Goal: Check status: Check status

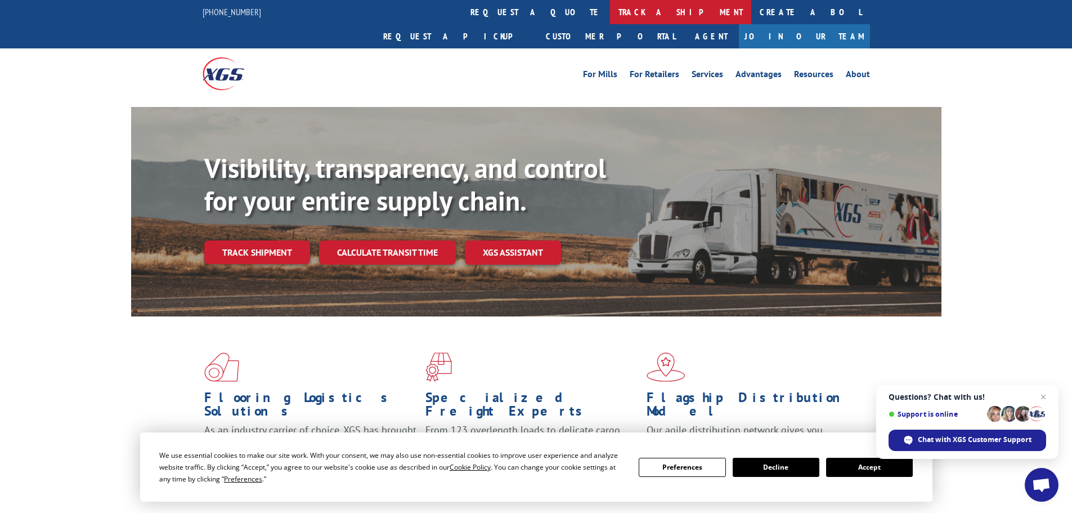
click at [610, 11] on link "track a shipment" at bounding box center [680, 12] width 141 height 24
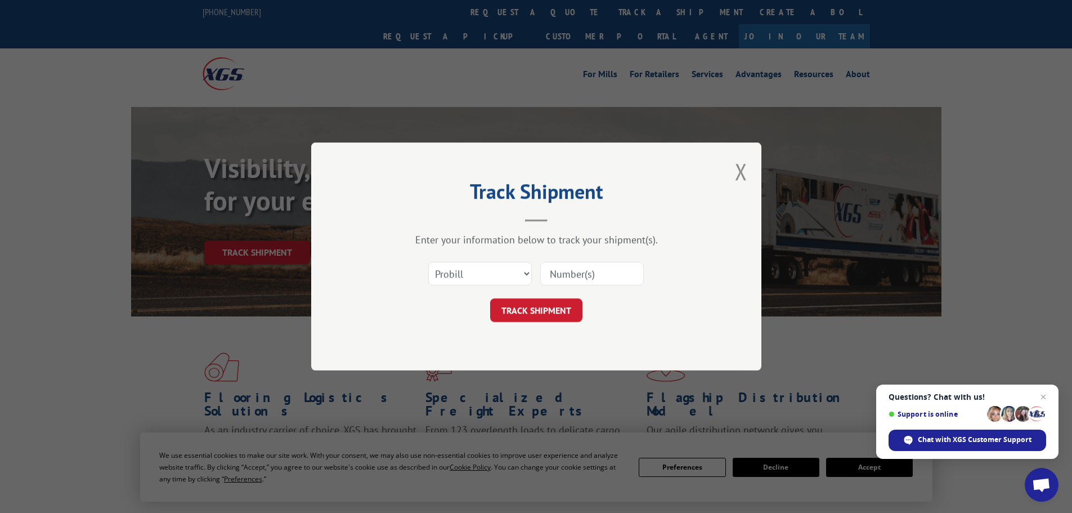
click at [580, 270] on input at bounding box center [592, 274] width 104 height 24
type input "362300"
click at [571, 307] on button "TRACK SHIPMENT" at bounding box center [536, 310] width 92 height 24
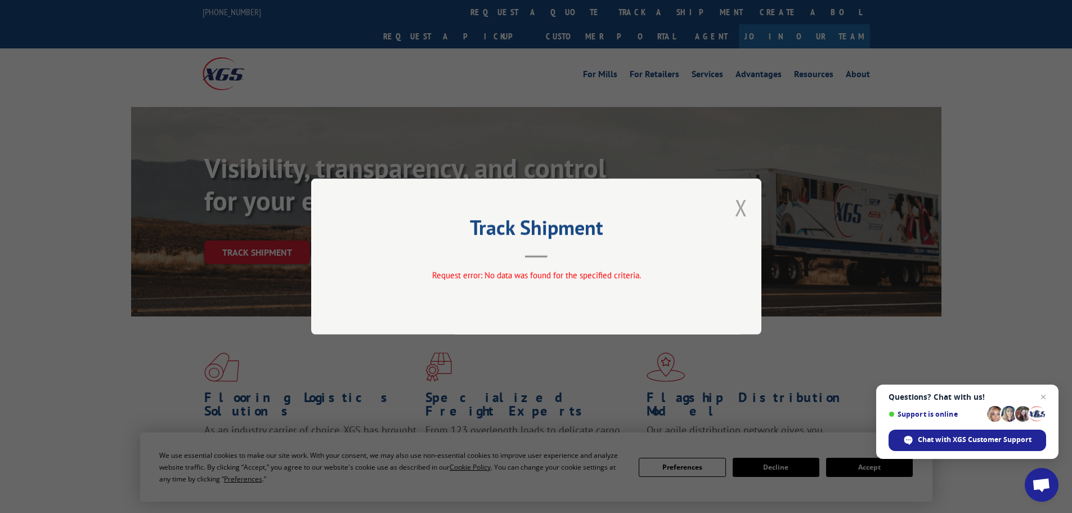
click at [741, 210] on button "Close modal" at bounding box center [741, 207] width 12 height 30
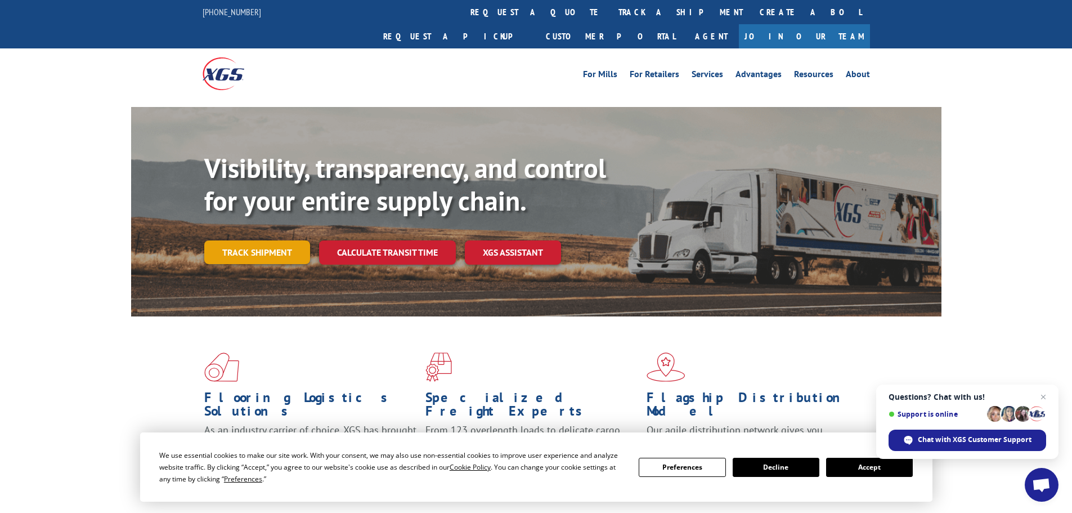
click at [248, 240] on link "Track shipment" at bounding box center [257, 252] width 106 height 24
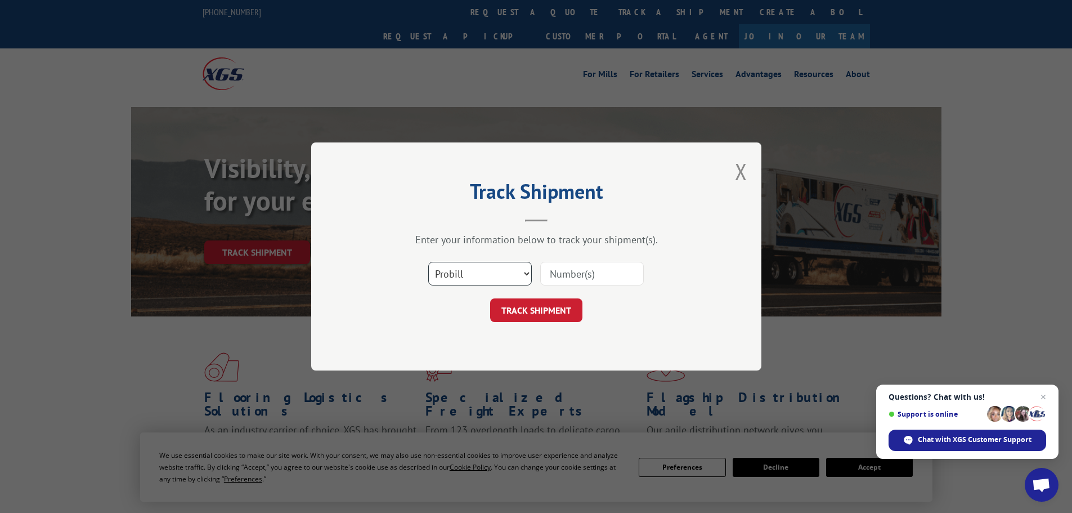
click at [524, 272] on select "Select category... Probill BOL PO" at bounding box center [480, 274] width 104 height 24
select select "bol"
click at [428, 262] on select "Select category... Probill BOL PO" at bounding box center [480, 274] width 104 height 24
click at [561, 276] on input at bounding box center [592, 274] width 104 height 24
type input "362300"
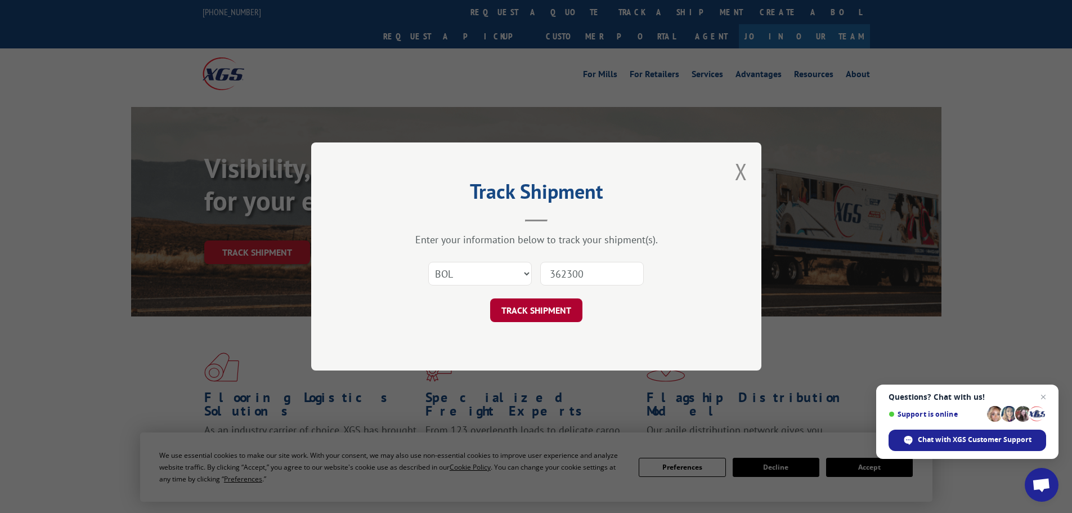
click at [535, 313] on button "TRACK SHIPMENT" at bounding box center [536, 310] width 92 height 24
